Goal: Register for event/course

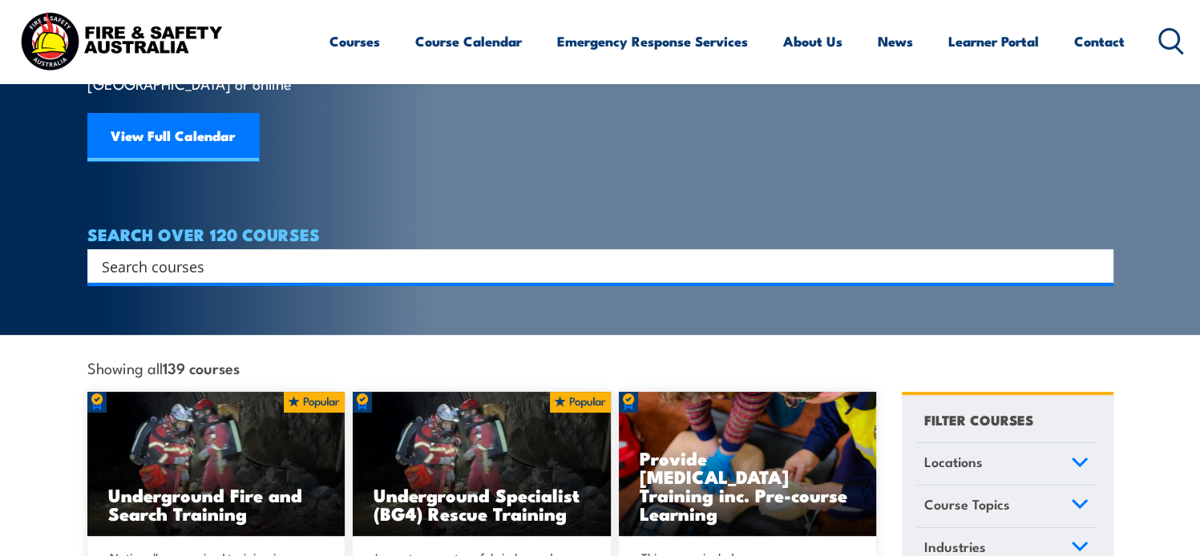
scroll to position [321, 0]
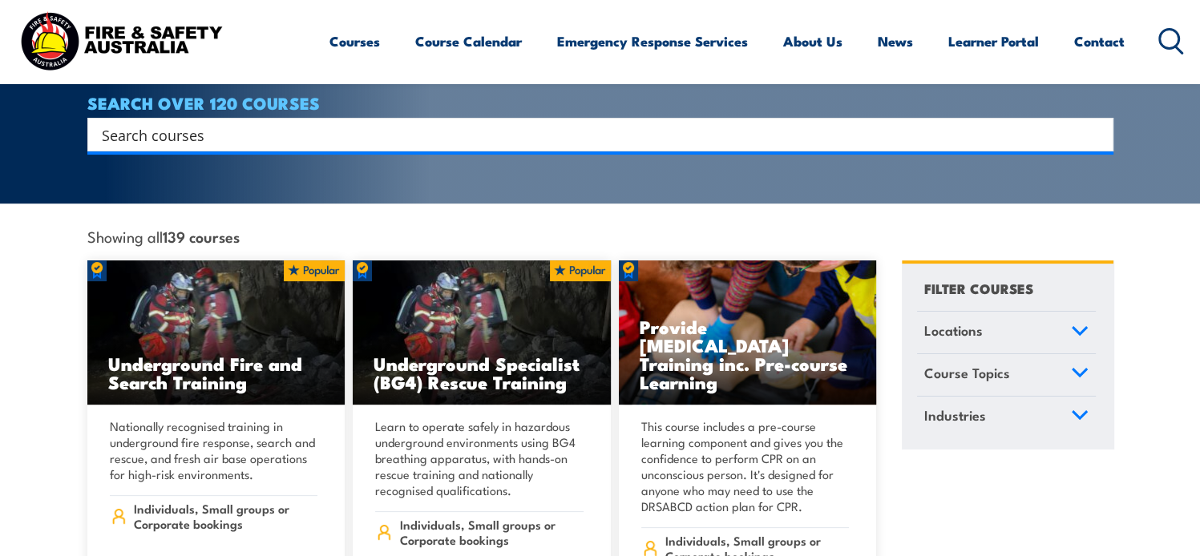
click at [461, 123] on input "Search input" at bounding box center [590, 135] width 976 height 24
click at [408, 228] on div "Showing all 139 courses Locations [GEOGRAPHIC_DATA] [GEOGRAPHIC_DATA]" at bounding box center [482, 232] width 790 height 57
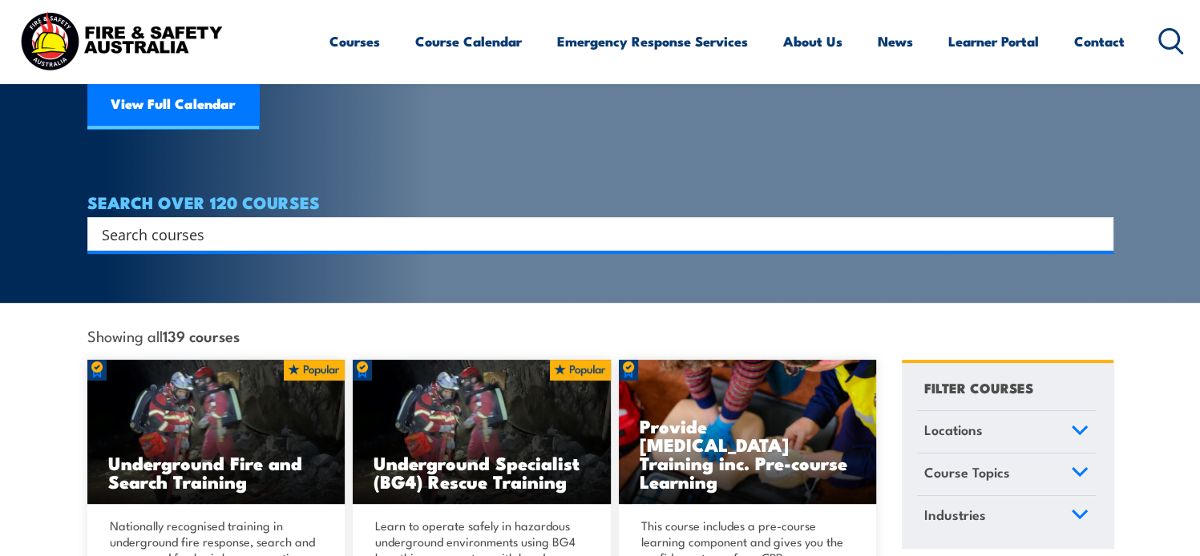
scroll to position [353, 0]
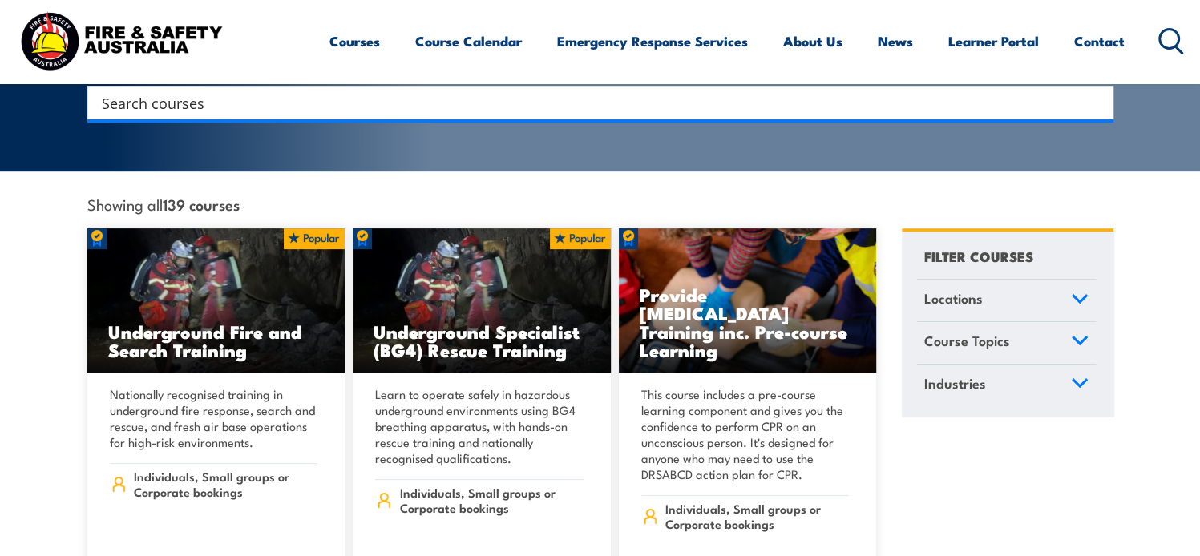
click at [993, 331] on span "Course Topics" at bounding box center [967, 341] width 86 height 22
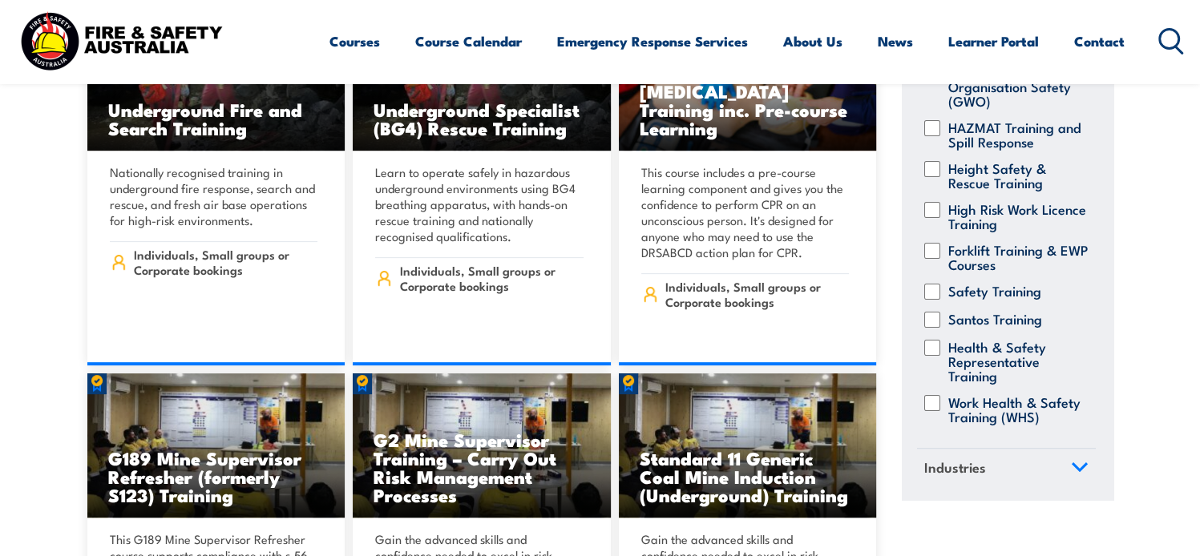
scroll to position [577, 0]
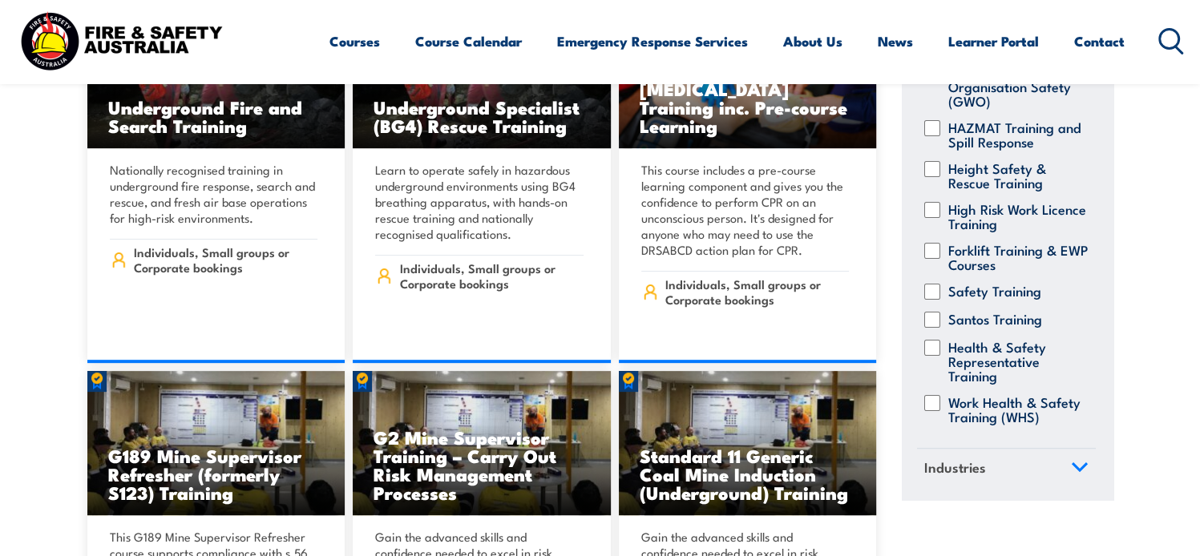
click at [934, 395] on input "Work Health & Safety Training (WHS)" at bounding box center [932, 403] width 16 height 16
checkbox input "true"
